Goal: Find contact information: Find contact information

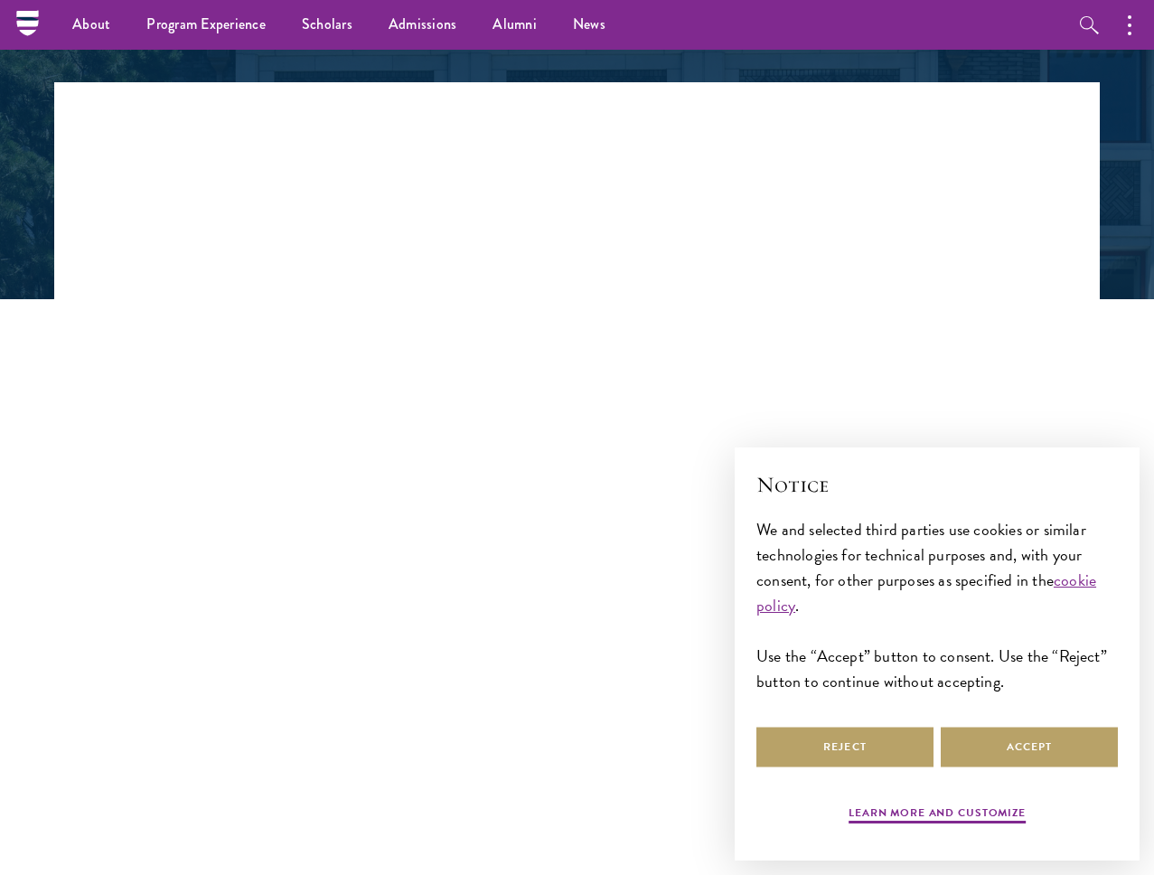
scroll to position [319, 0]
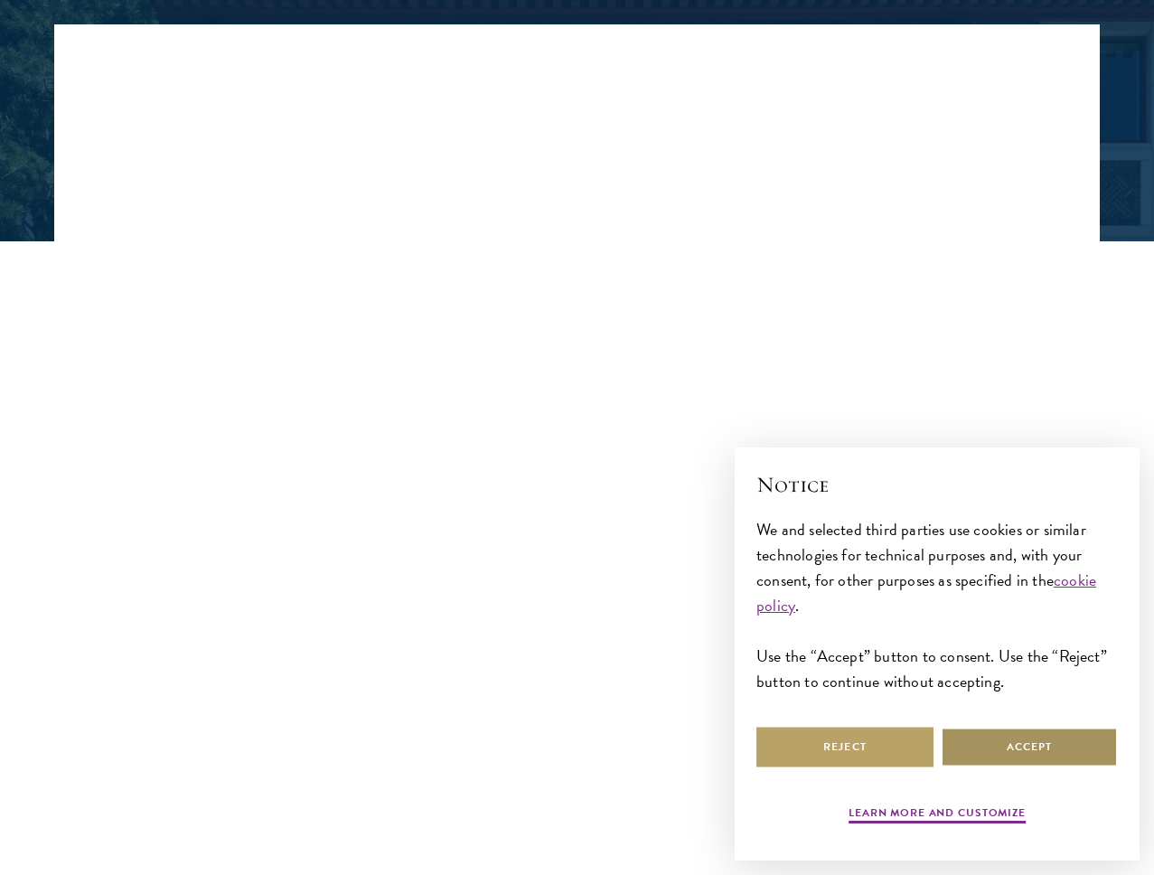
click at [1000, 736] on button "Accept" at bounding box center [1029, 747] width 177 height 41
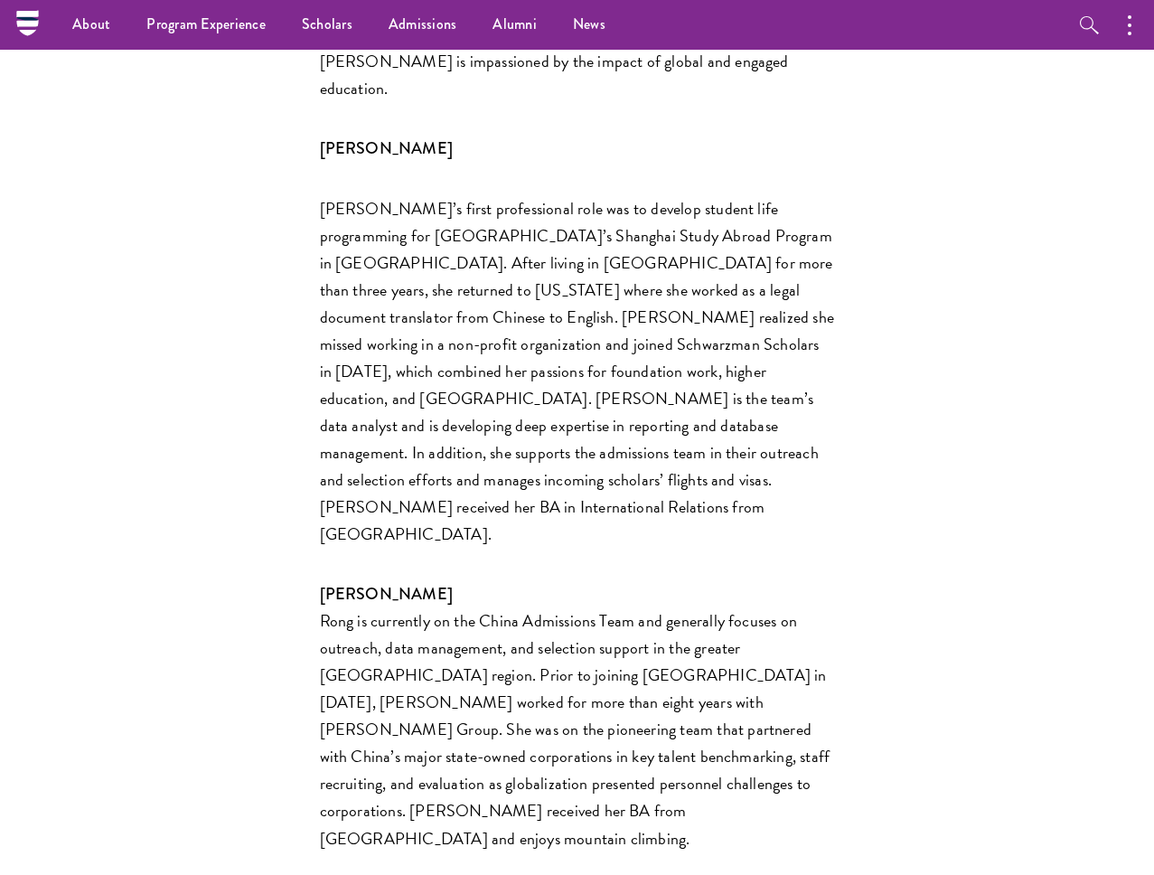
scroll to position [2508, 0]
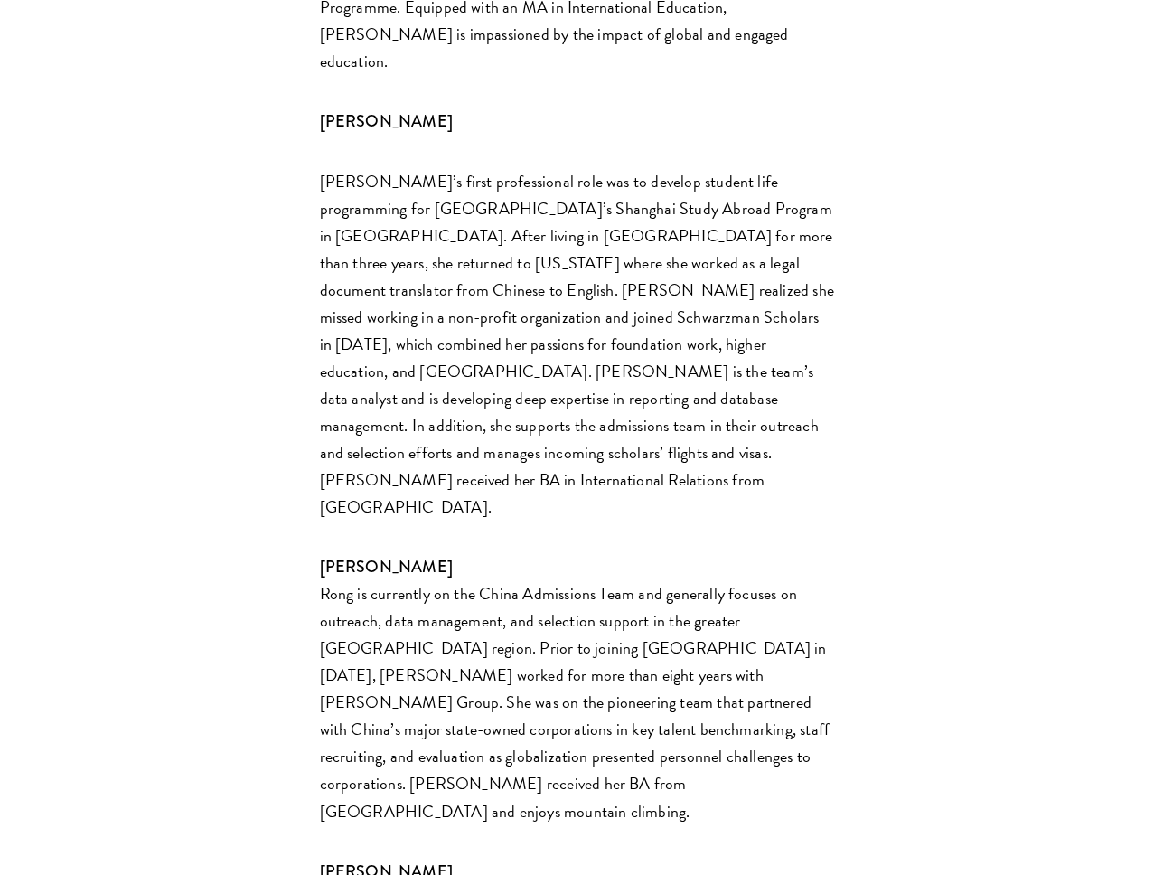
click at [469, 553] on p "[PERSON_NAME] [PERSON_NAME] is currently on the China Admissions Team and gener…" at bounding box center [577, 688] width 515 height 271
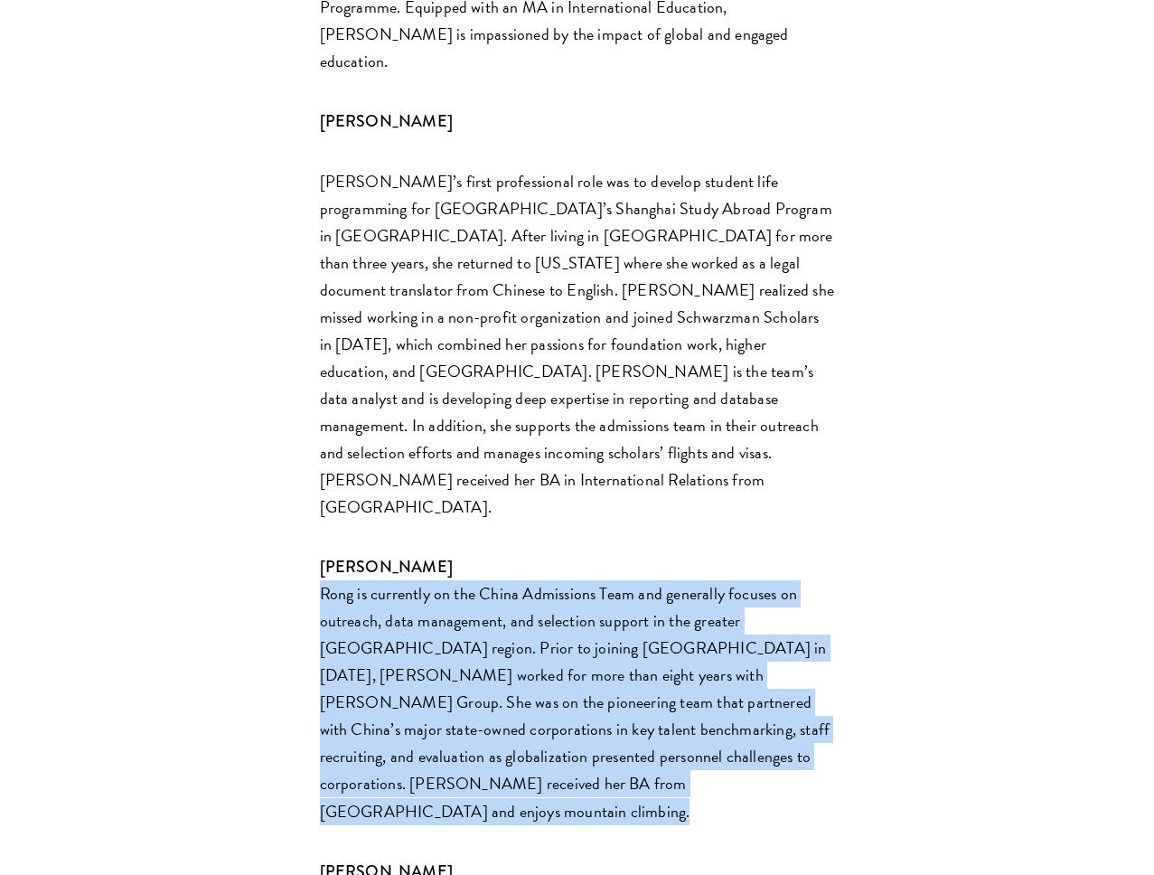
click at [469, 553] on p "[PERSON_NAME] [PERSON_NAME] is currently on the China Admissions Team and gener…" at bounding box center [577, 688] width 515 height 271
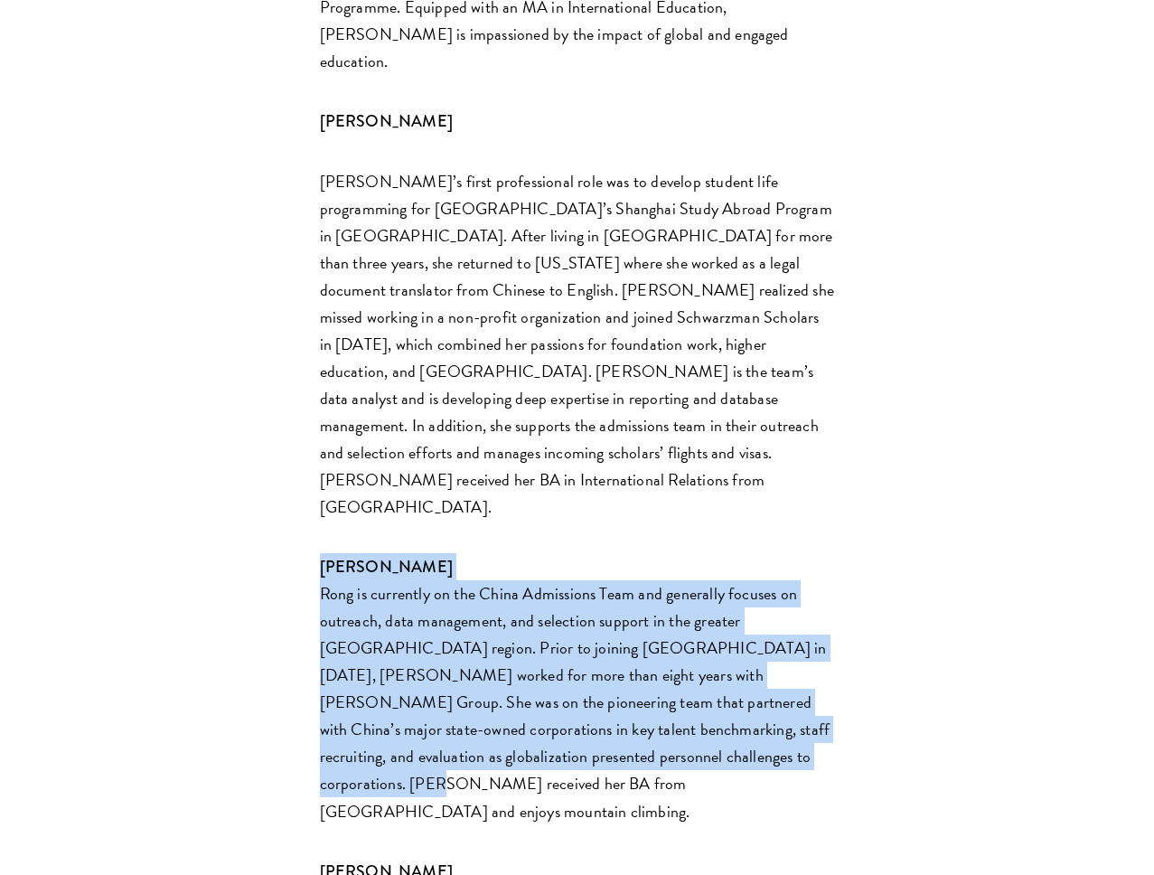
drag, startPoint x: 635, startPoint y: 502, endPoint x: 296, endPoint y: 298, distance: 396.0
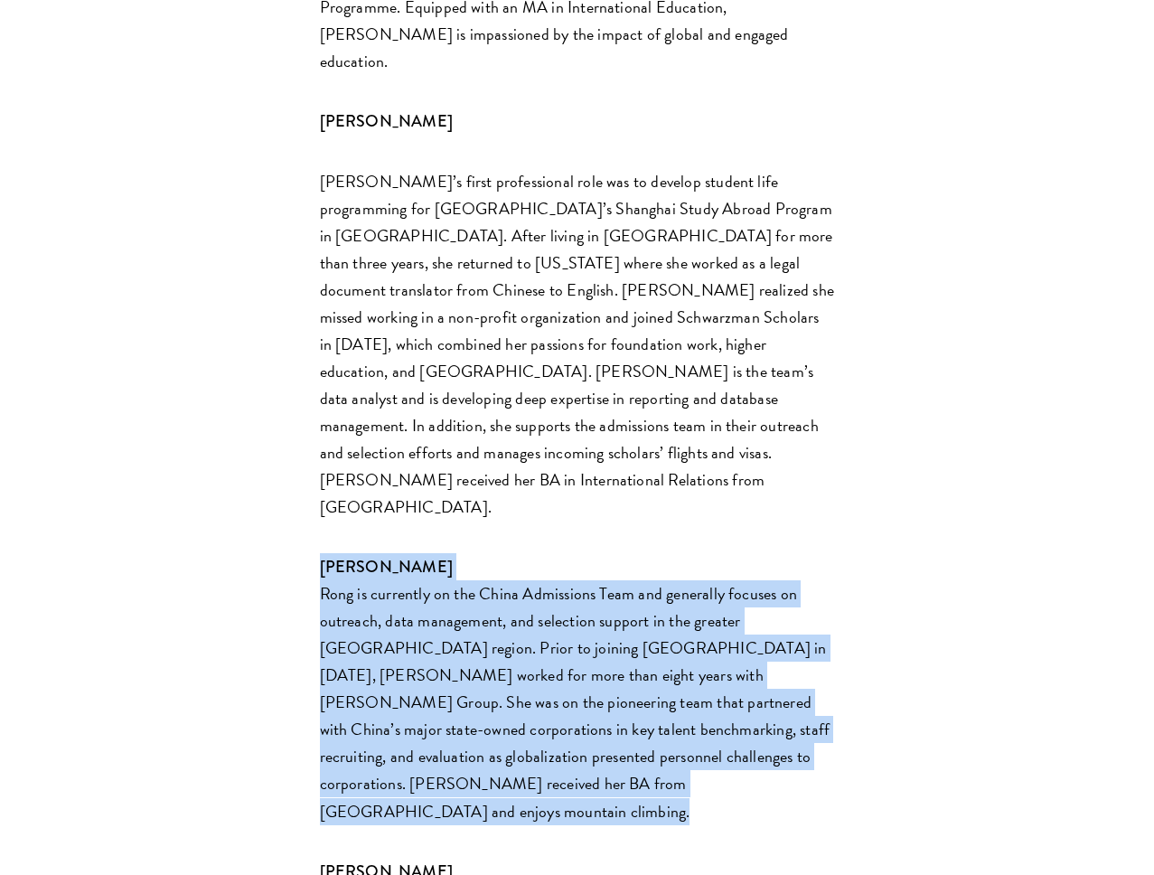
drag, startPoint x: 310, startPoint y: 309, endPoint x: 666, endPoint y: 587, distance: 452.0
click at [561, 553] on p "[PERSON_NAME] [PERSON_NAME] is currently on the China Admissions Team and gener…" at bounding box center [577, 688] width 515 height 271
drag, startPoint x: 609, startPoint y: 551, endPoint x: 302, endPoint y: 321, distance: 384.1
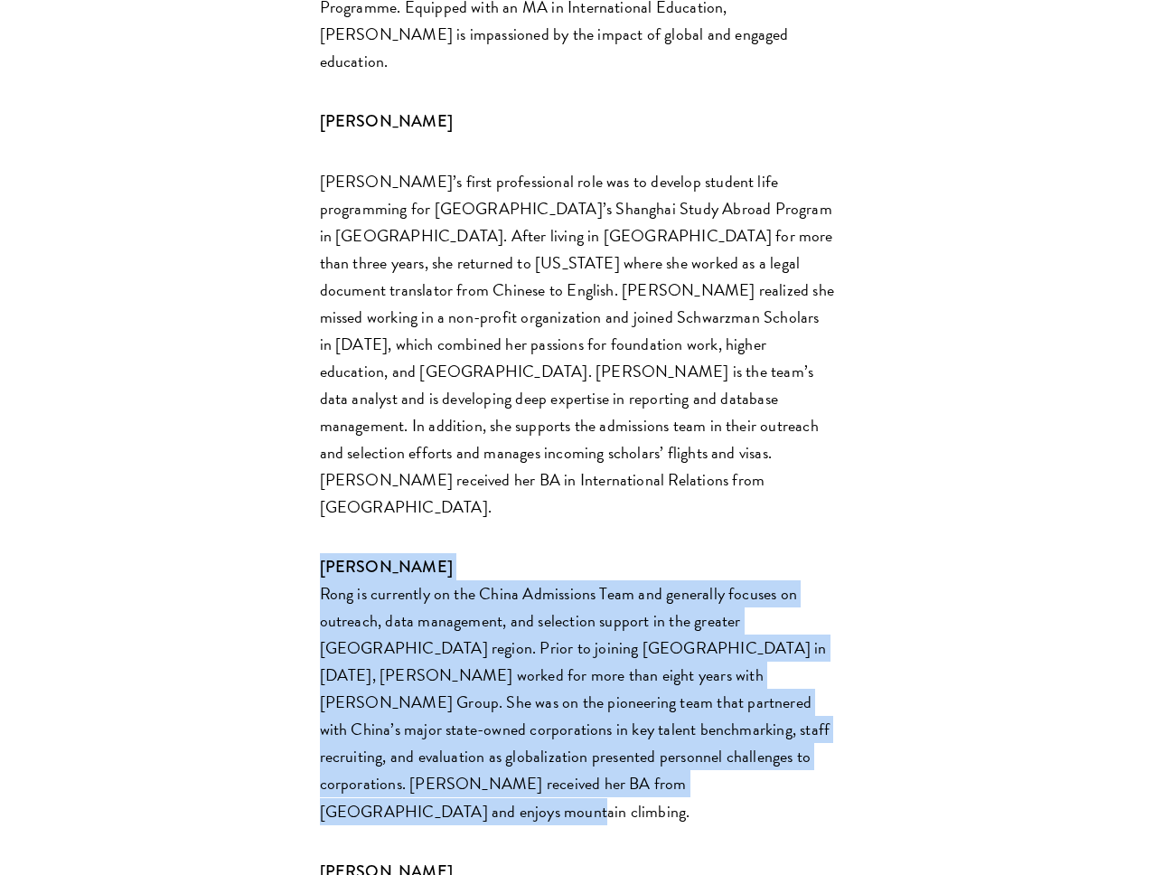
copy p "[PERSON_NAME] [PERSON_NAME] is currently on the China Admissions Team and gener…"
